Goal: Transaction & Acquisition: Purchase product/service

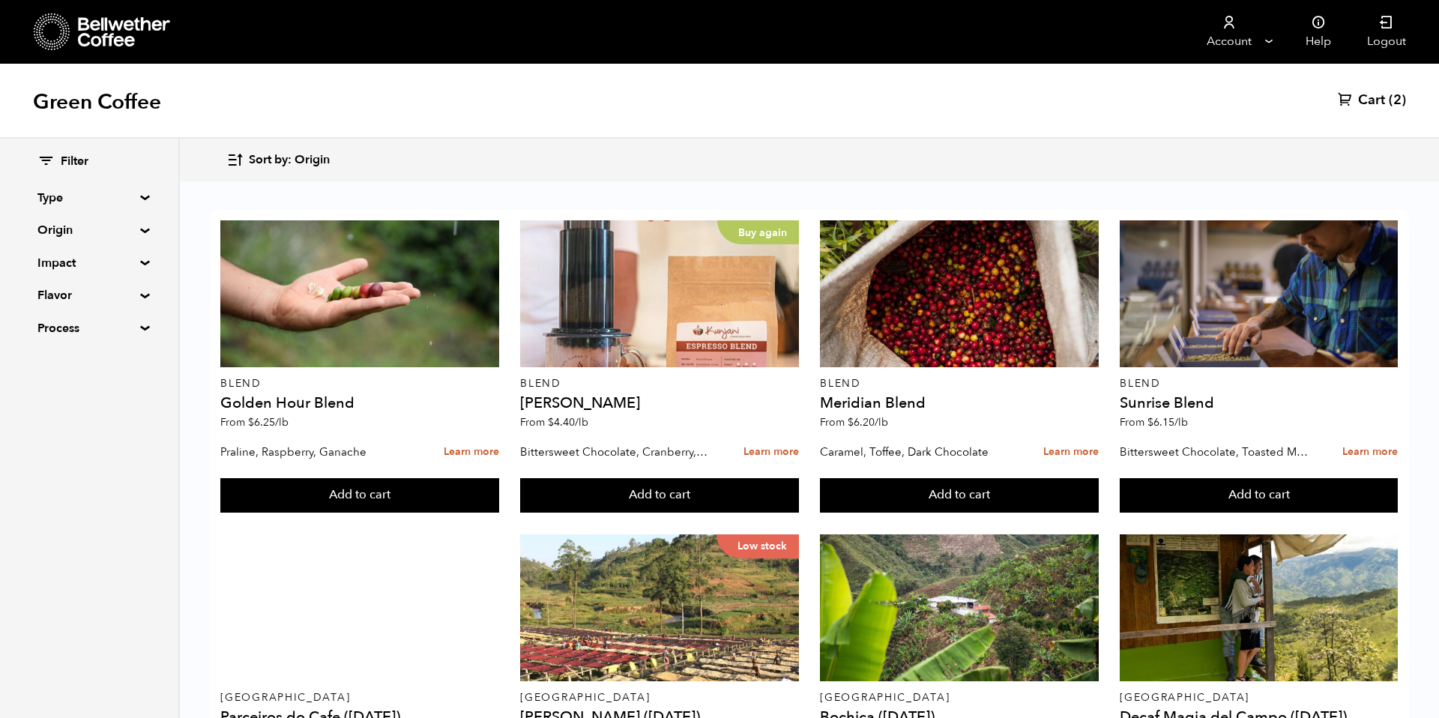
click at [331, 150] on div "Sort by: Origin Sort by: Origin Sort by: Most recent Sort by: Name Sort by: Pri…" at bounding box center [808, 159] width 1165 height 35
click at [295, 174] on button "Sort by: Origin" at bounding box center [277, 159] width 103 height 35
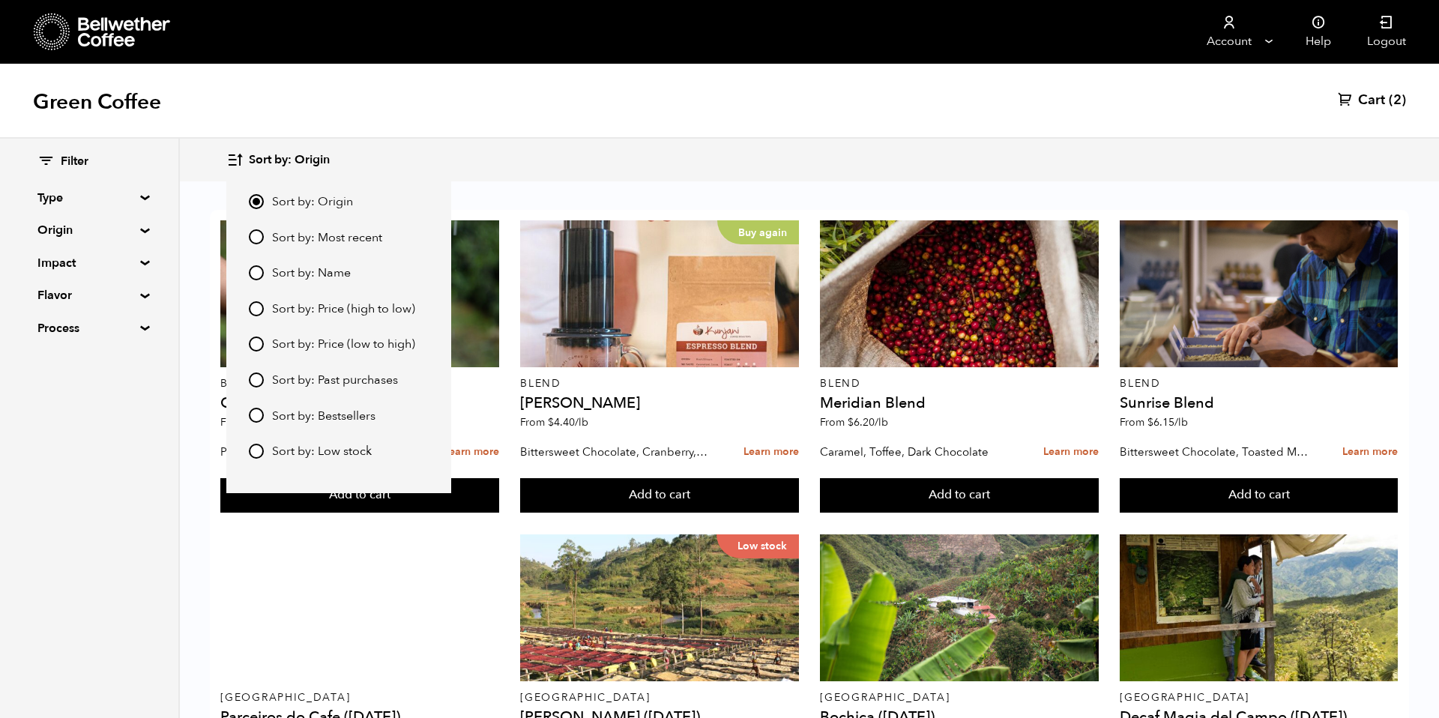
click at [304, 232] on span "Sort by: Most recent" at bounding box center [327, 238] width 110 height 16
click at [264, 232] on input "Sort by: Most recent" at bounding box center [256, 236] width 15 height 15
radio input "true"
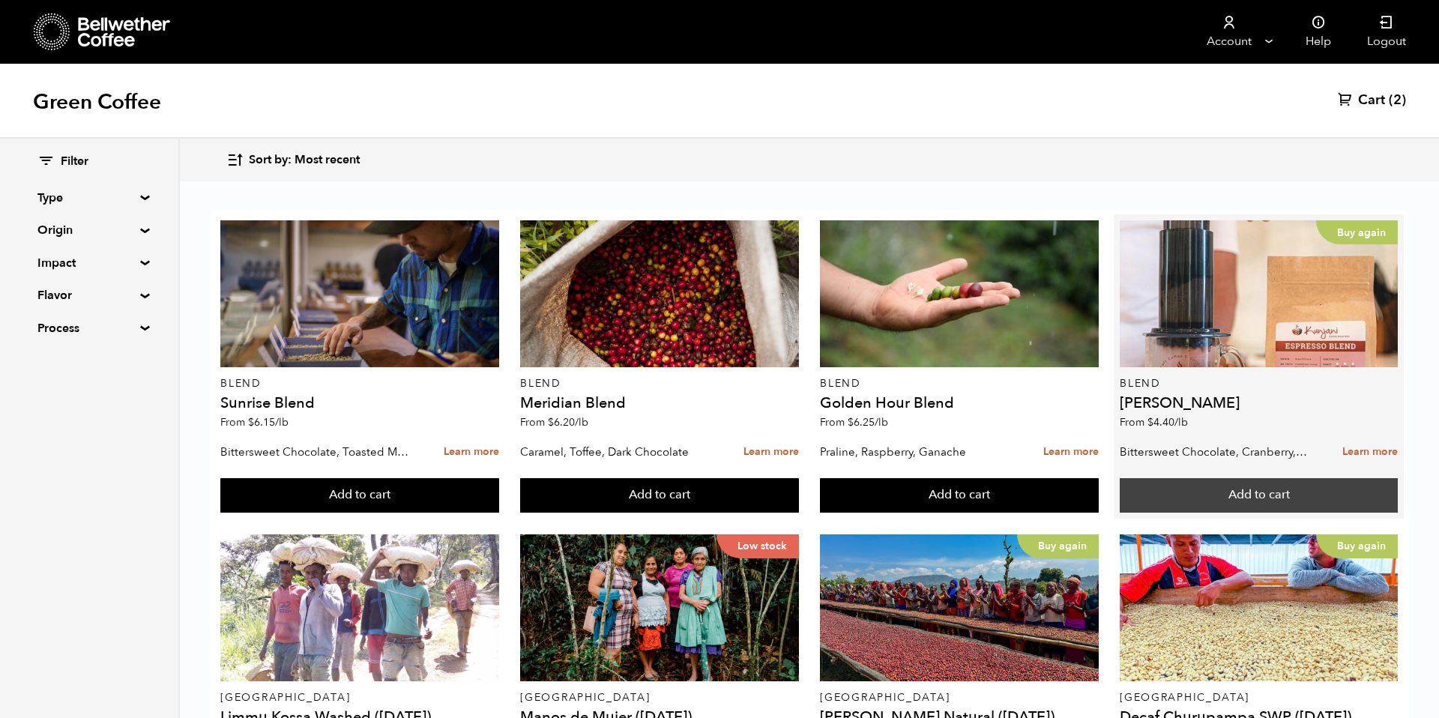
click at [498, 498] on button "Add to cart" at bounding box center [359, 495] width 278 height 34
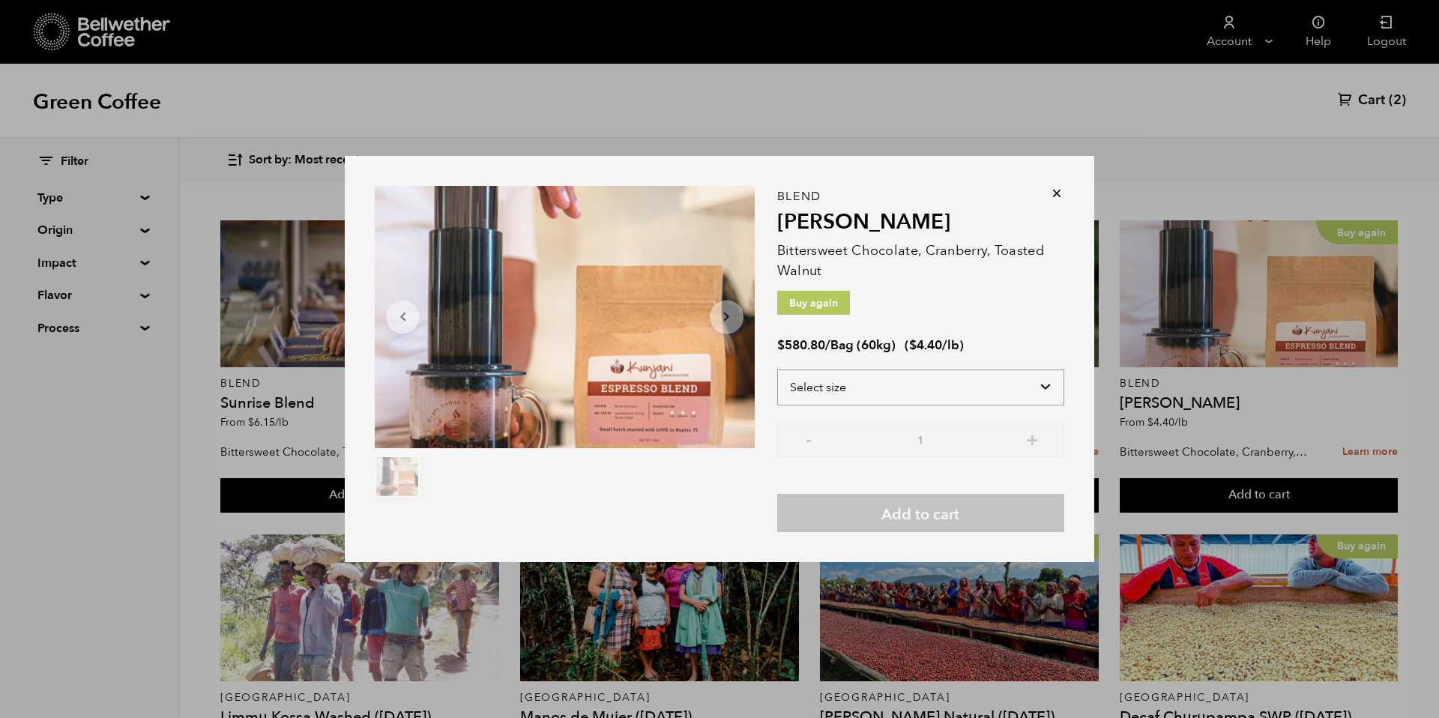
click at [932, 382] on select "Select size Bag (60kg) (132 lbs)" at bounding box center [920, 388] width 287 height 36
select select "bag-3"
click at [777, 370] on select "Select size Bag (60kg) (132 lbs)" at bounding box center [920, 388] width 287 height 36
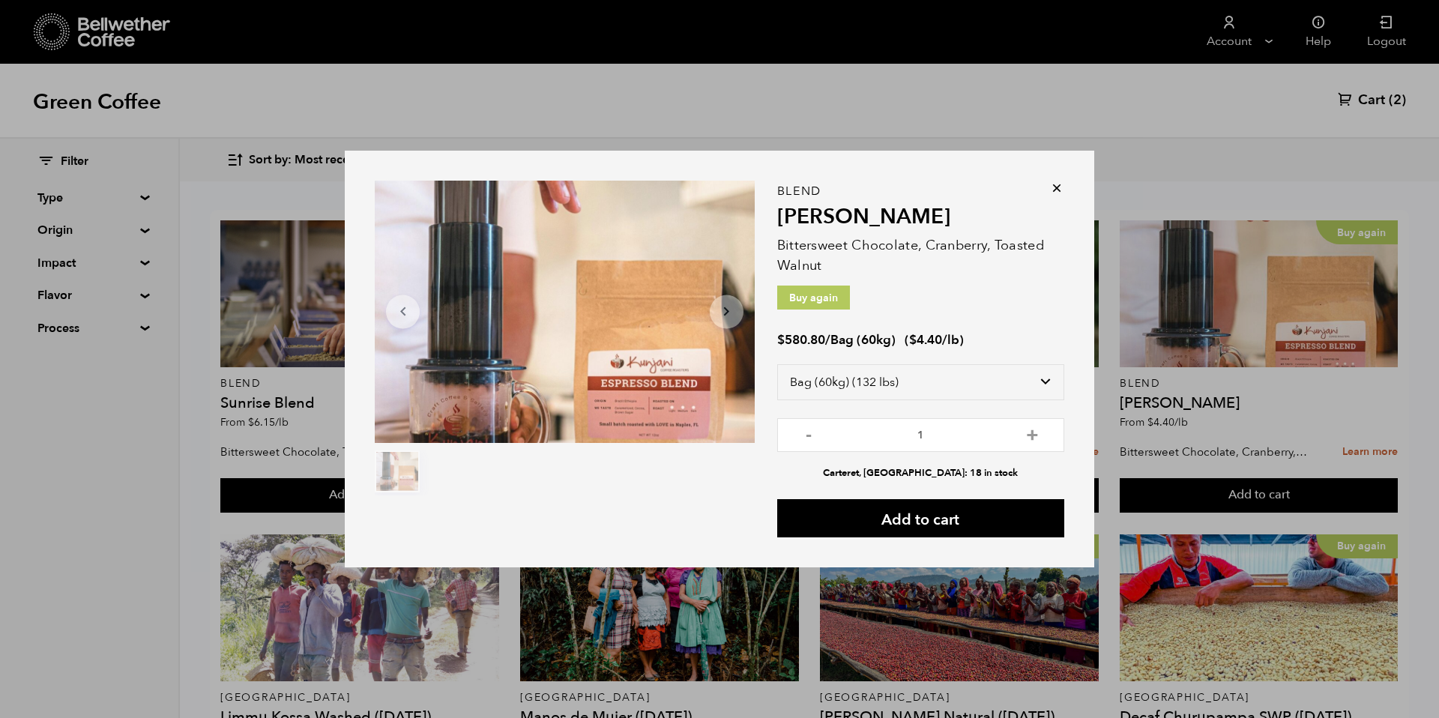
click at [1060, 192] on icon at bounding box center [1056, 188] width 15 height 15
